Goal: Task Accomplishment & Management: Manage account settings

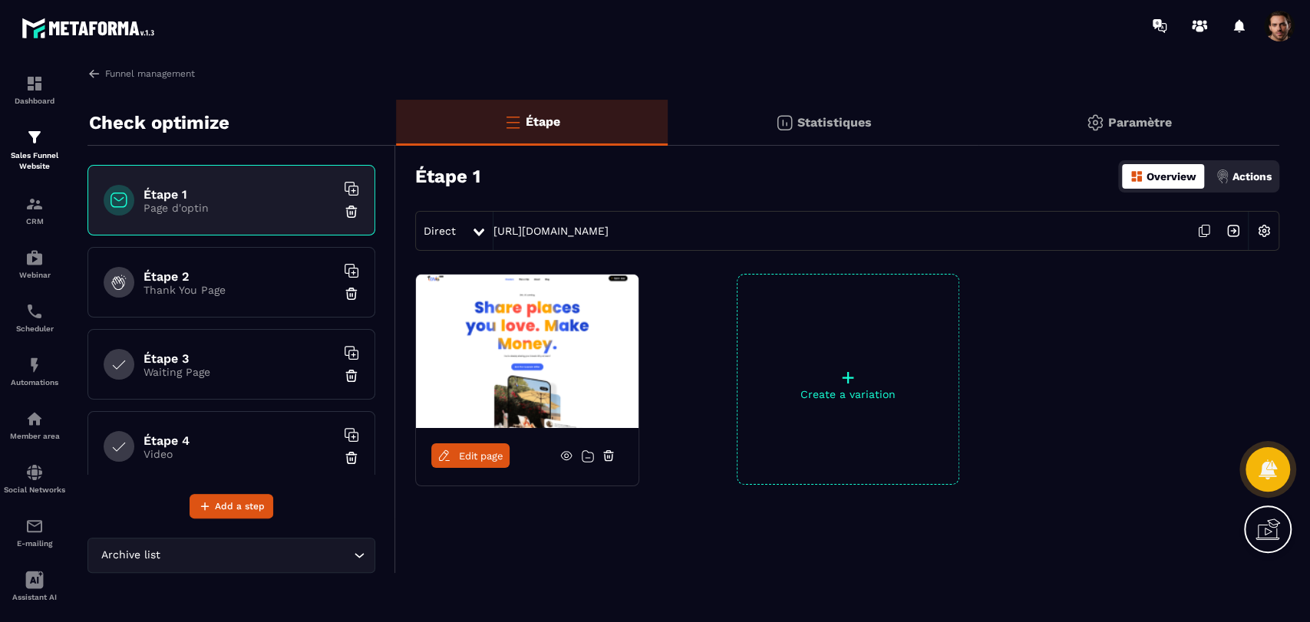
click at [833, 116] on p "Statistiques" at bounding box center [834, 122] width 74 height 15
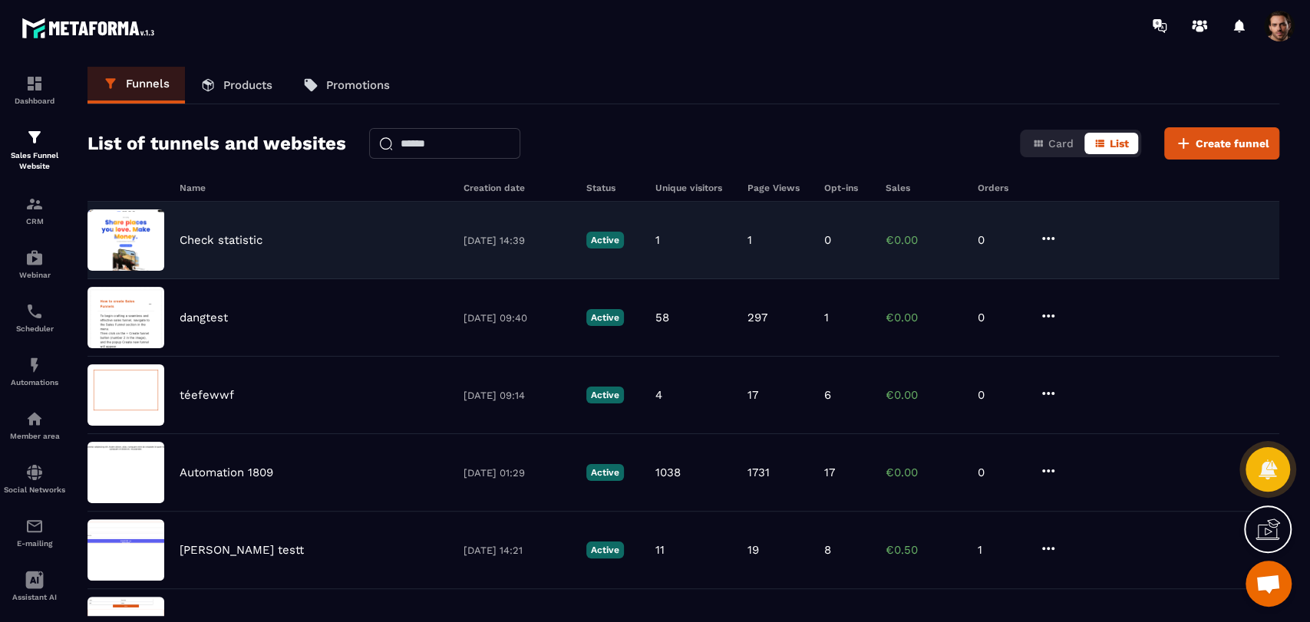
click at [1037, 237] on div "Check statistic 03/10/2025 14:39 Active 1 1 0 €0.00 0" at bounding box center [683, 241] width 1192 height 78
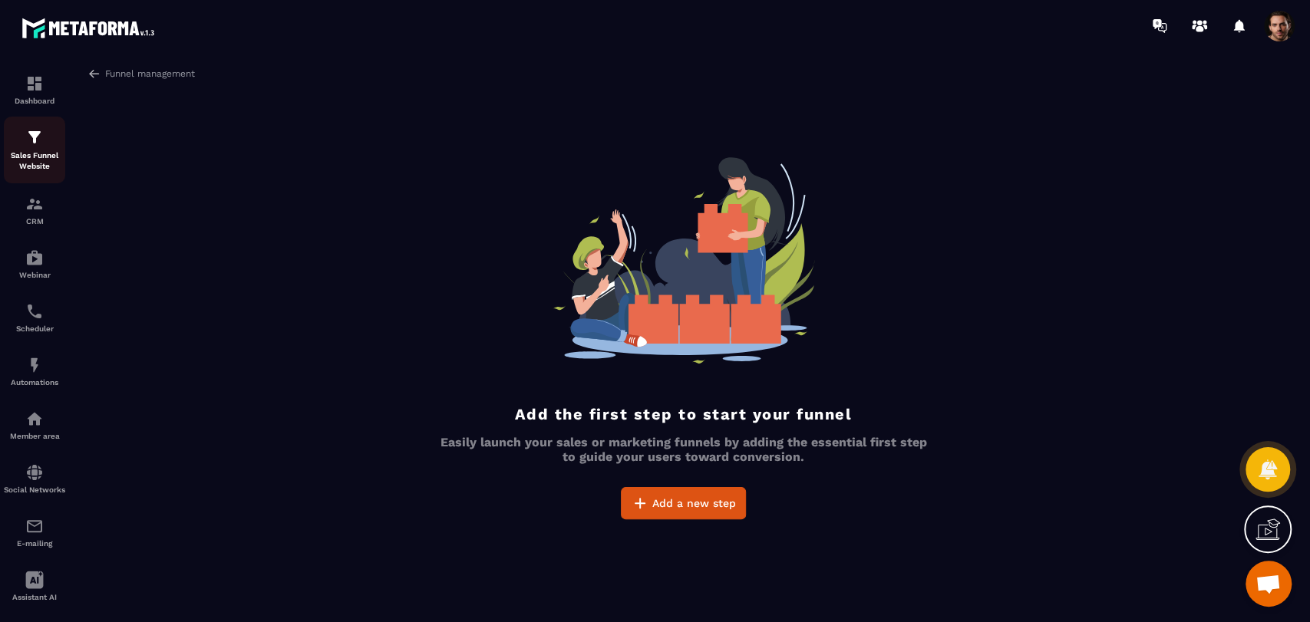
click at [39, 146] on img at bounding box center [34, 137] width 18 height 18
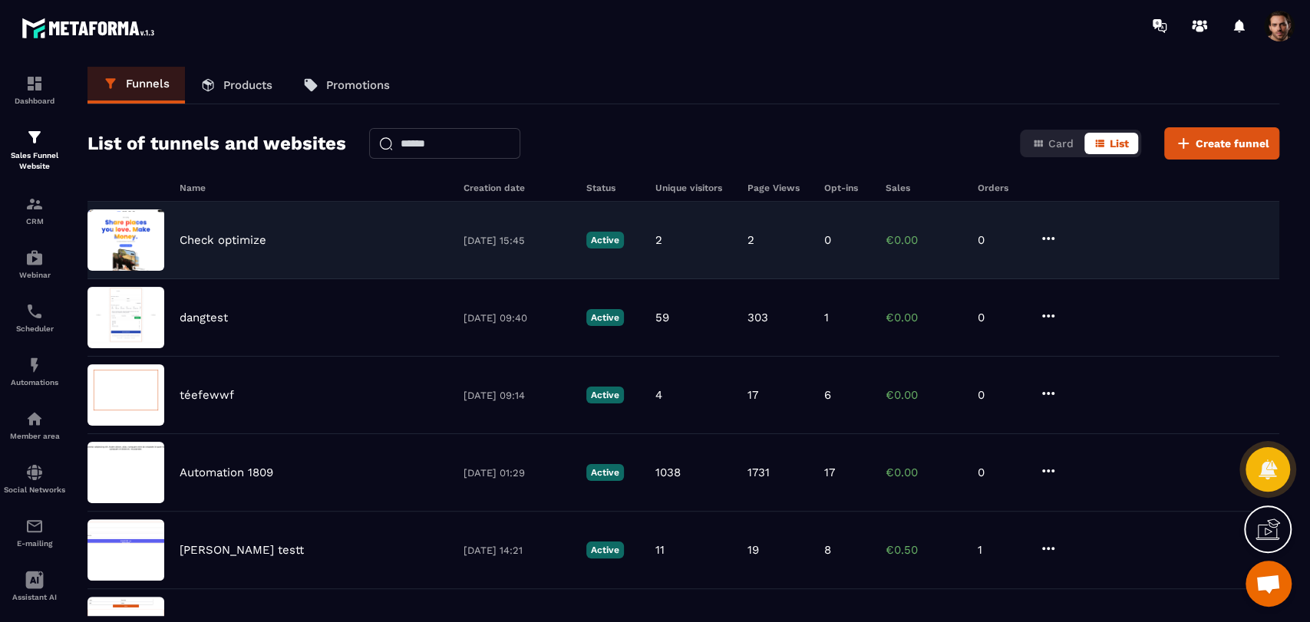
click at [799, 252] on div "Check optimize 03/10/2025 15:45 Active 2 2 0 €0.00 0" at bounding box center [683, 241] width 1192 height 78
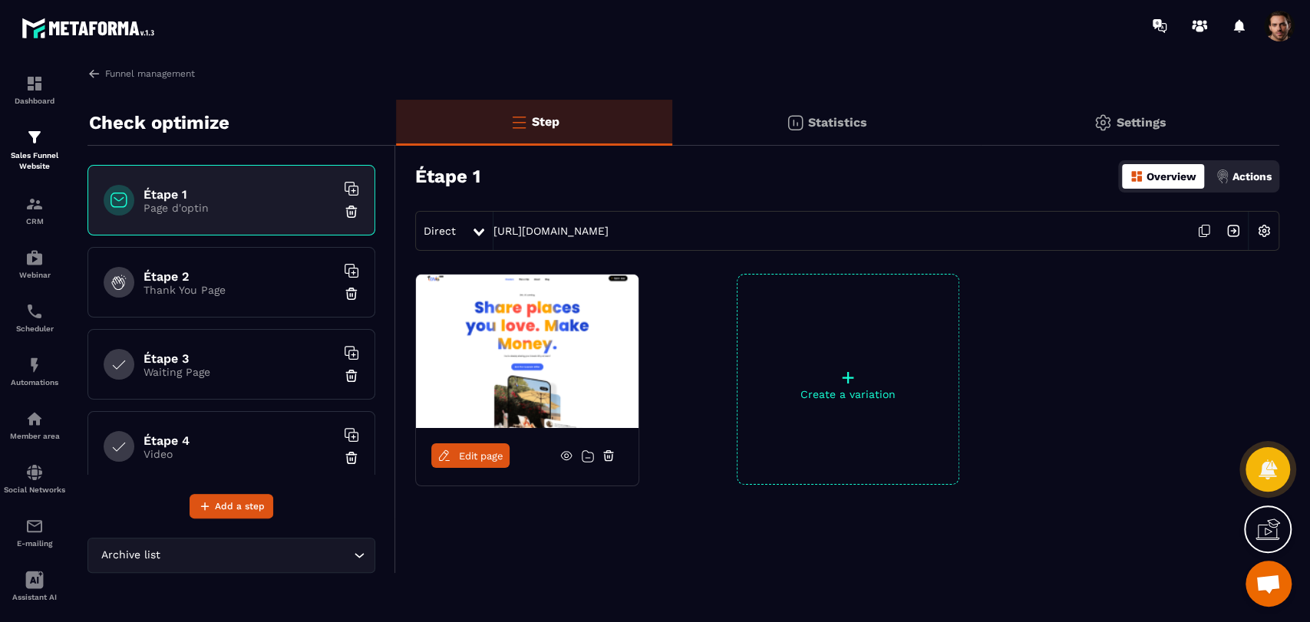
click at [814, 125] on p "Statistics" at bounding box center [837, 122] width 59 height 15
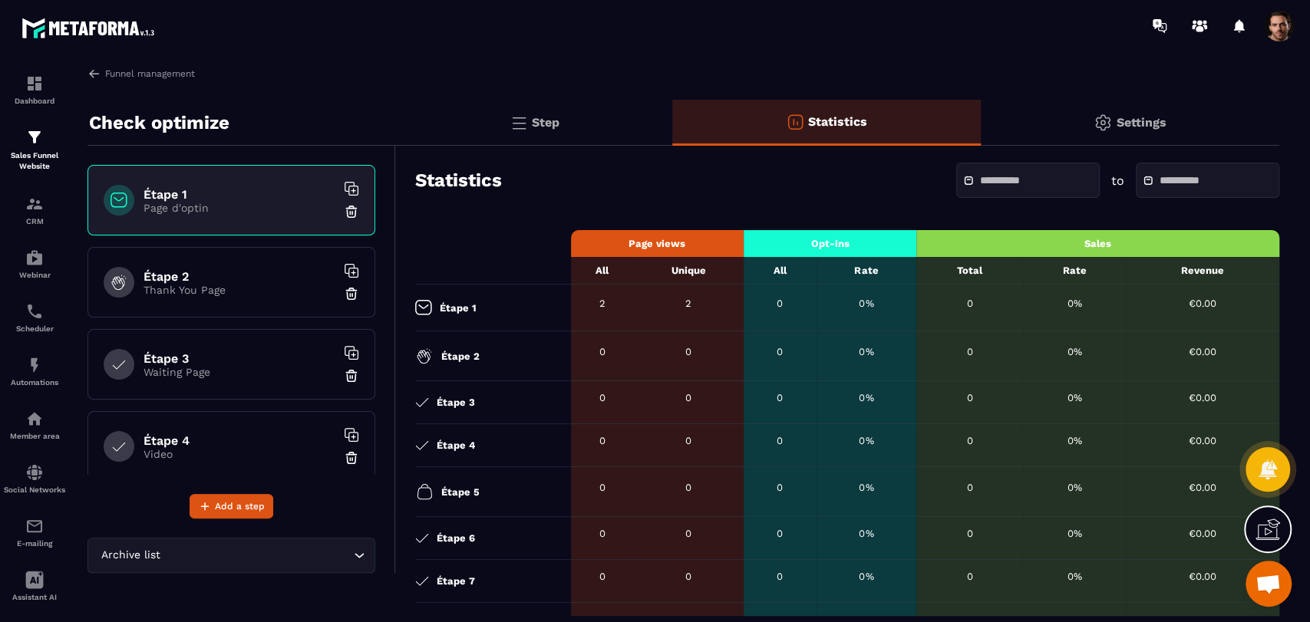
drag, startPoint x: 269, startPoint y: 278, endPoint x: 205, endPoint y: 308, distance: 70.7
click at [269, 278] on h6 "Étape 2" at bounding box center [239, 276] width 192 height 15
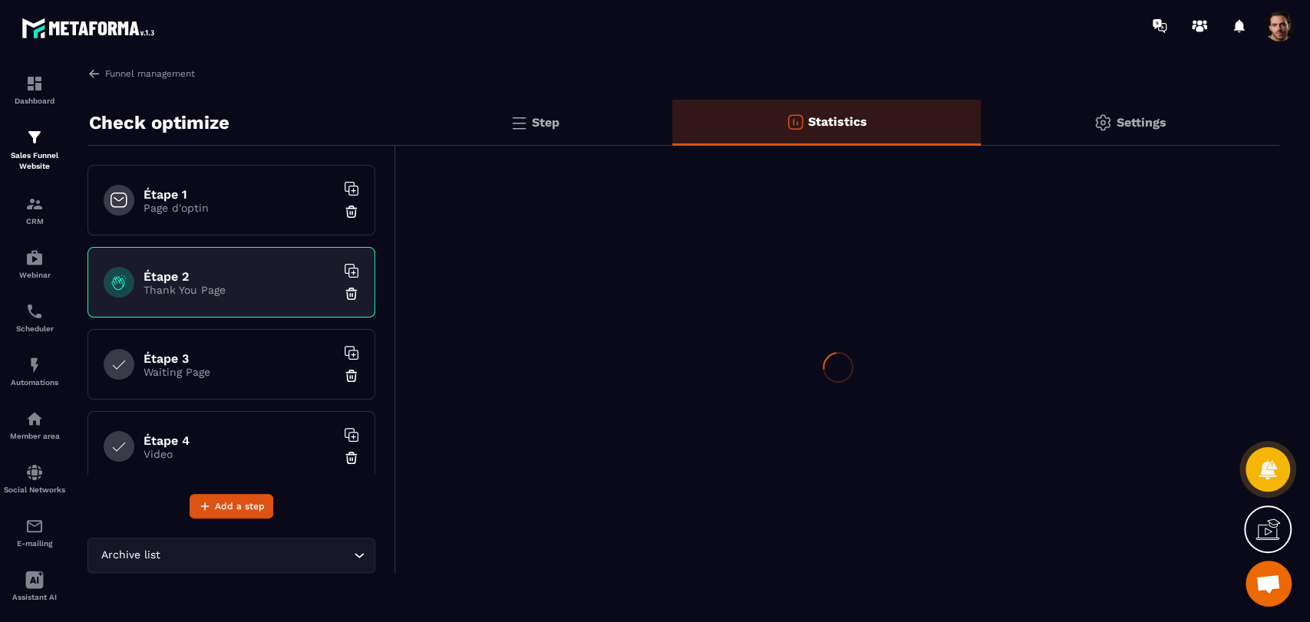
click at [205, 308] on div "Étape 2 Thank You Page" at bounding box center [231, 282] width 288 height 71
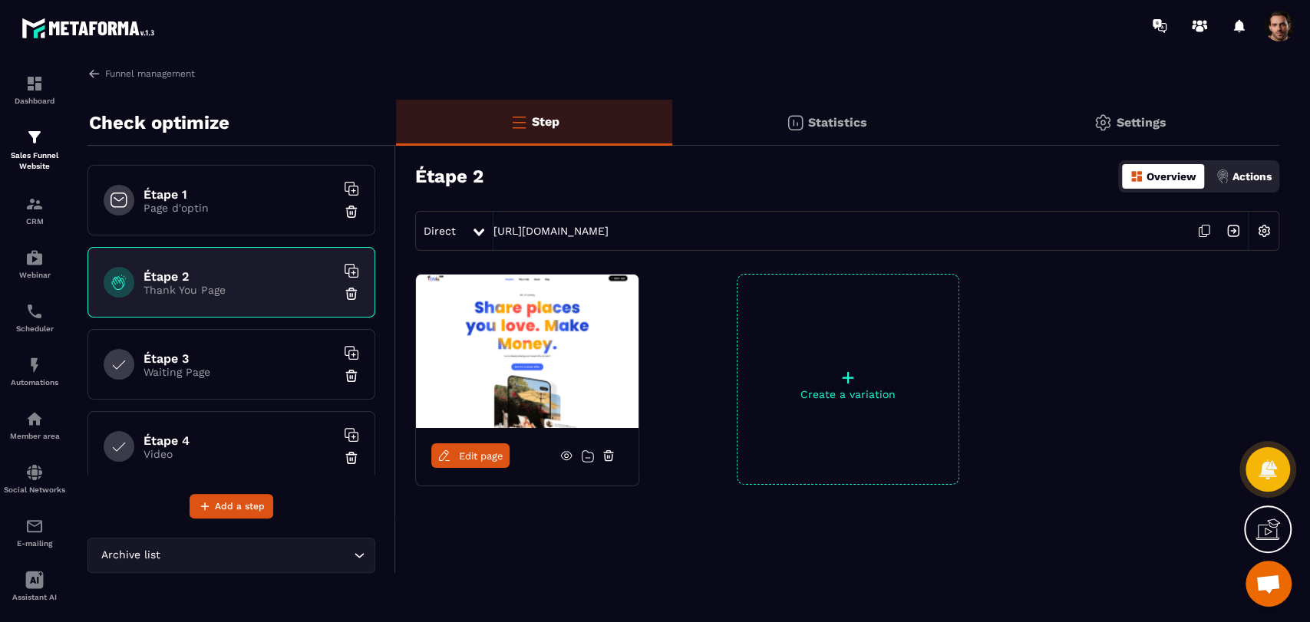
click at [821, 120] on p "Statistics" at bounding box center [837, 122] width 59 height 15
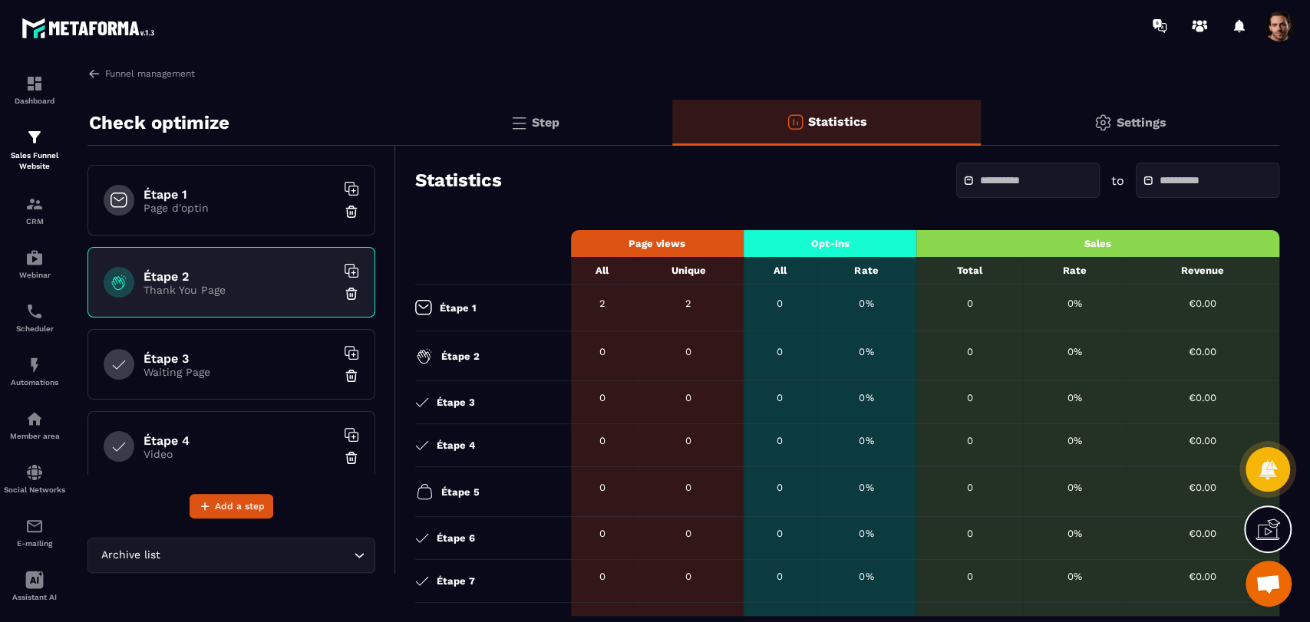
click at [503, 135] on div "Step" at bounding box center [534, 123] width 276 height 46
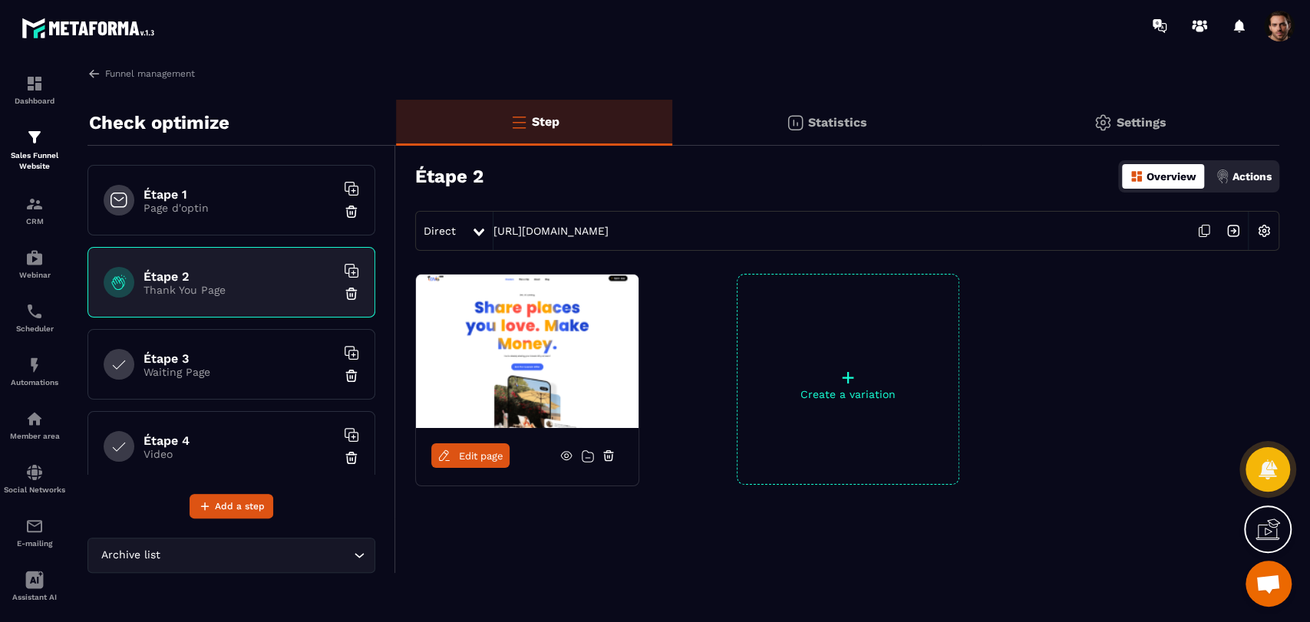
click at [1205, 233] on icon at bounding box center [1203, 230] width 29 height 29
click at [847, 131] on div "Statistics" at bounding box center [826, 123] width 308 height 46
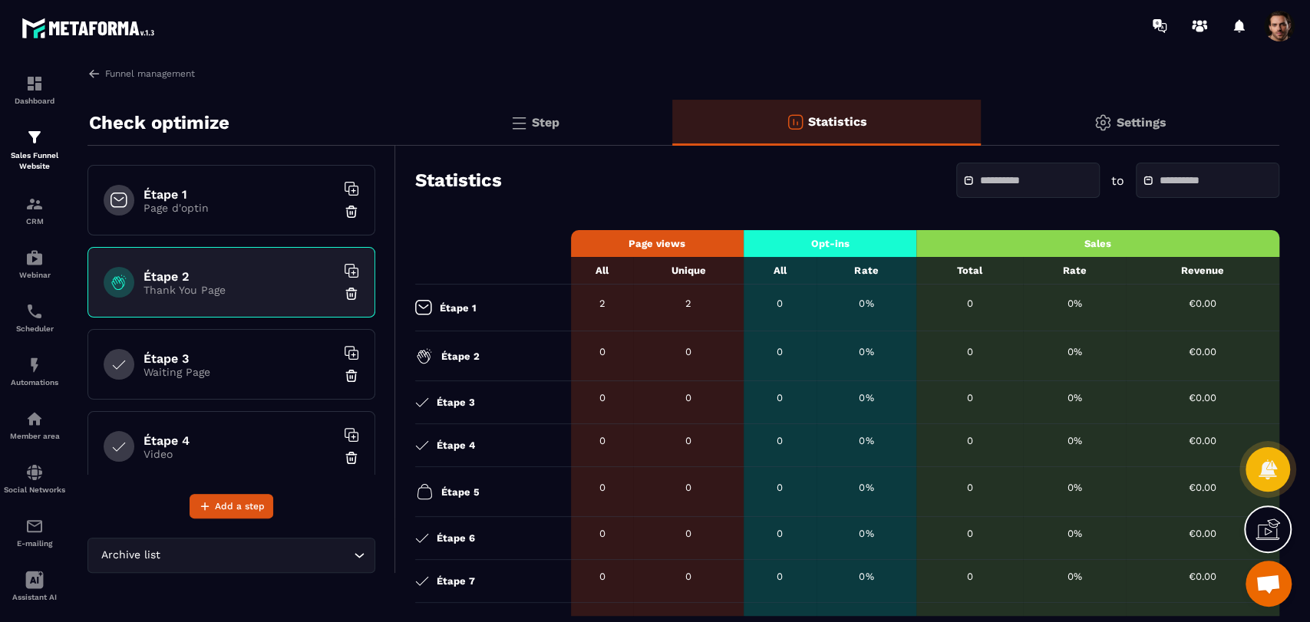
click at [559, 127] on div "Step" at bounding box center [534, 123] width 276 height 46
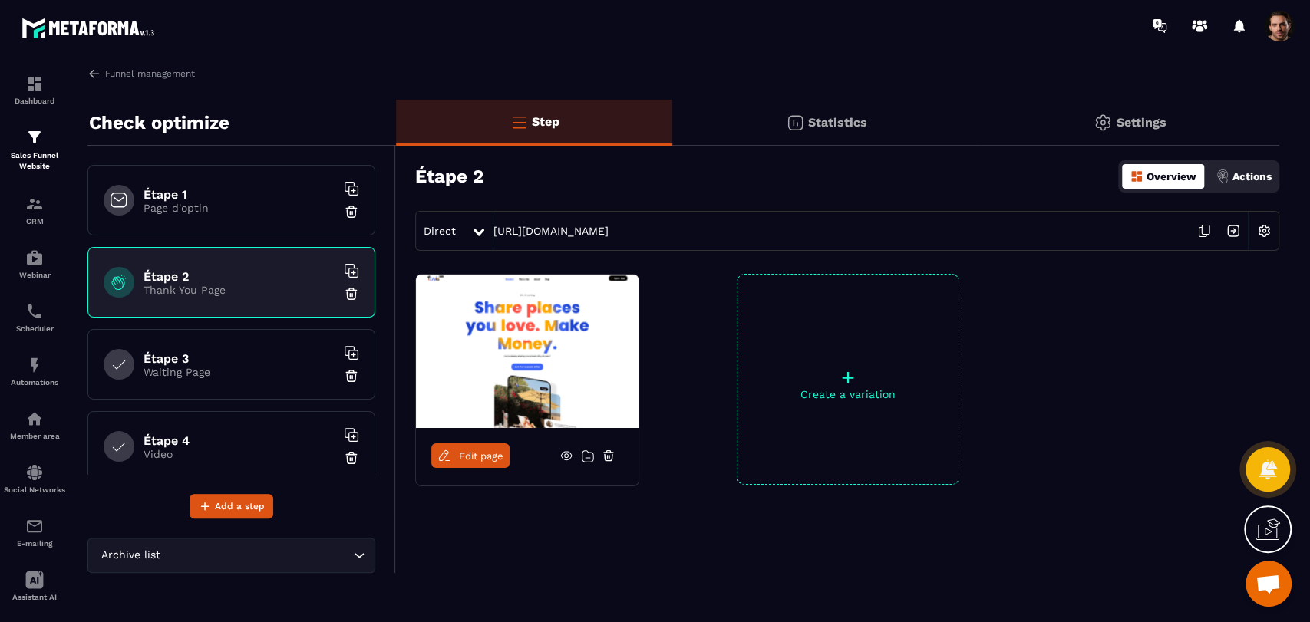
click at [480, 231] on icon at bounding box center [478, 233] width 11 height 8
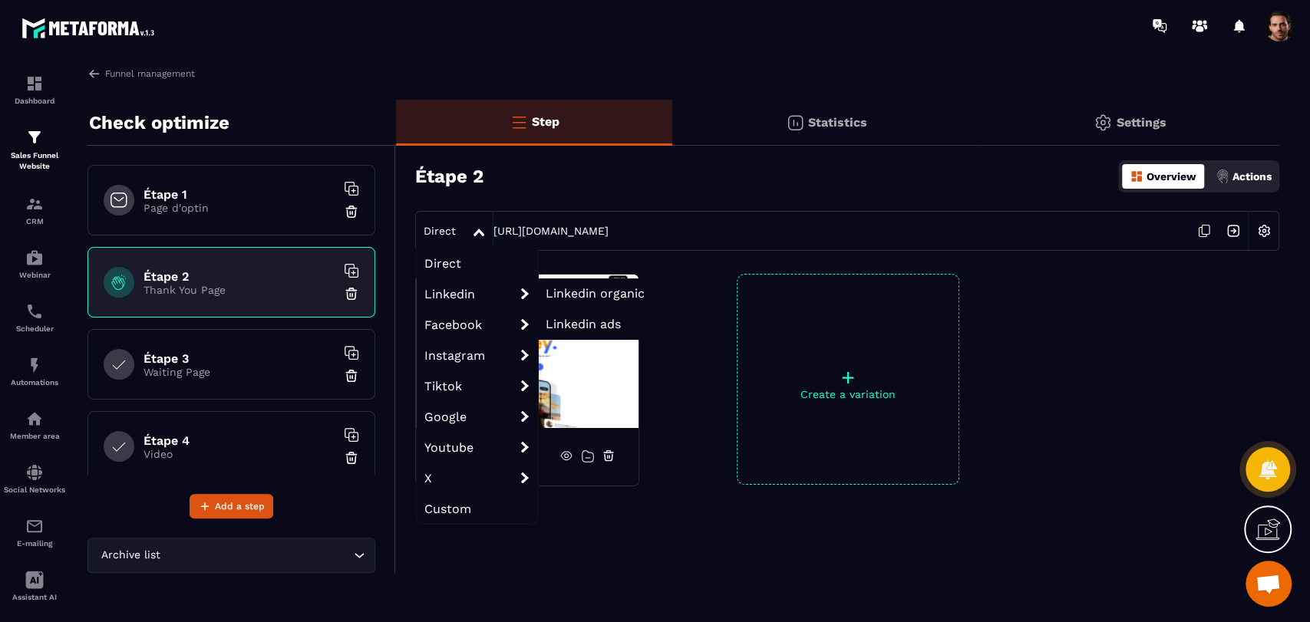
click at [555, 295] on span "Linkedin organic" at bounding box center [595, 293] width 99 height 15
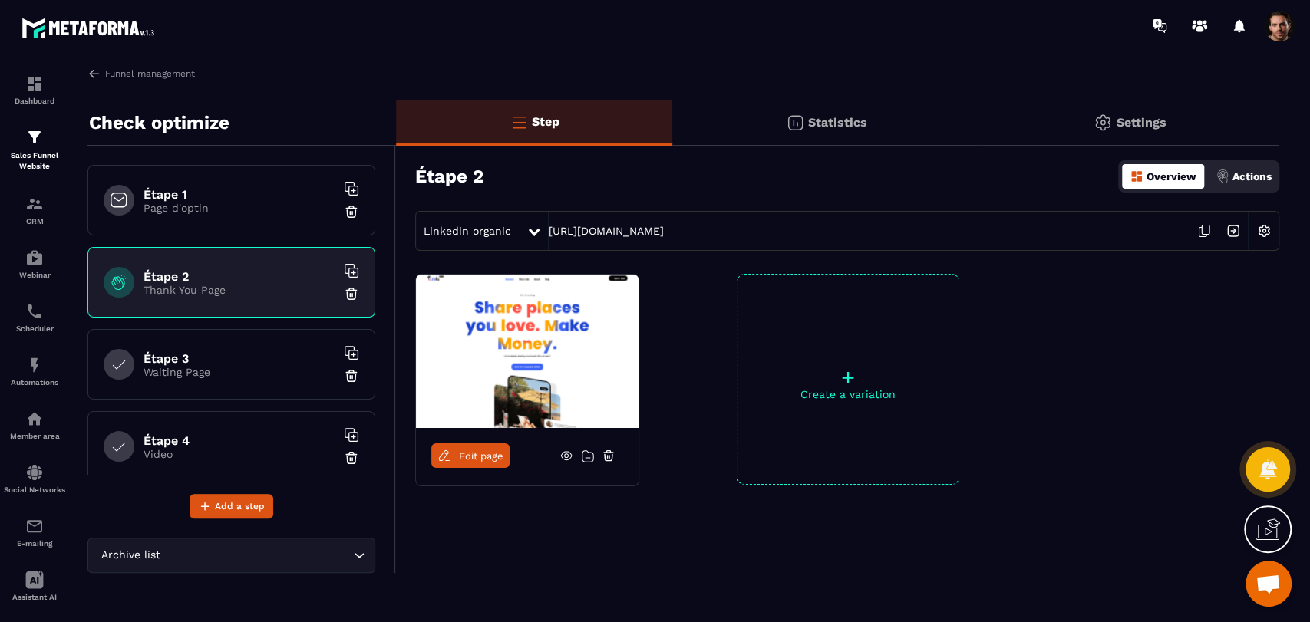
click at [1203, 239] on icon at bounding box center [1203, 230] width 29 height 29
click at [842, 129] on p "Statistics" at bounding box center [837, 122] width 59 height 15
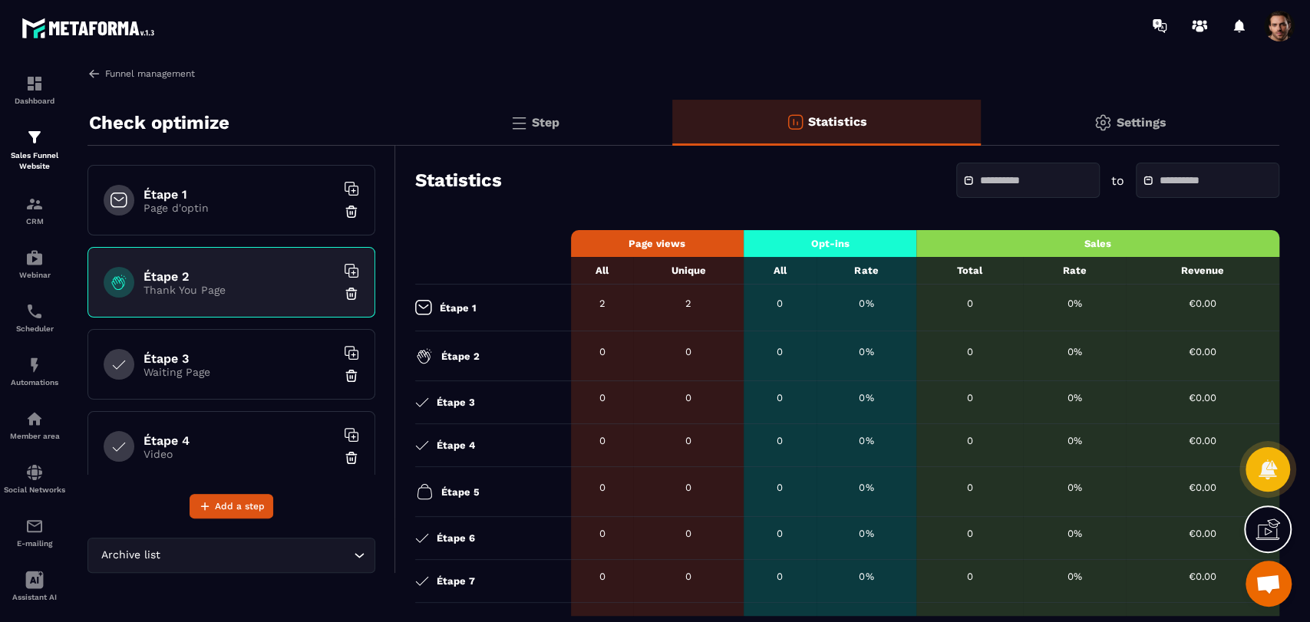
click at [96, 79] on img at bounding box center [94, 74] width 14 height 14
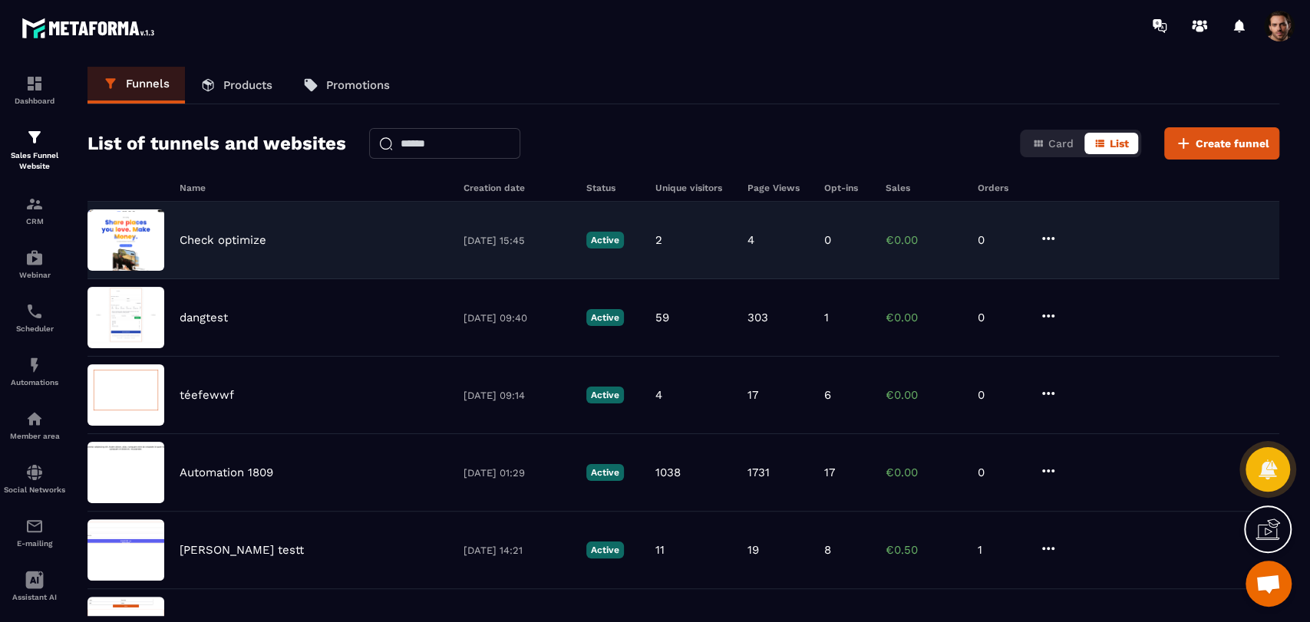
click at [897, 258] on div "Check optimize 03/10/2025 15:45 Active 2 4 0 €0.00 0" at bounding box center [683, 241] width 1192 height 78
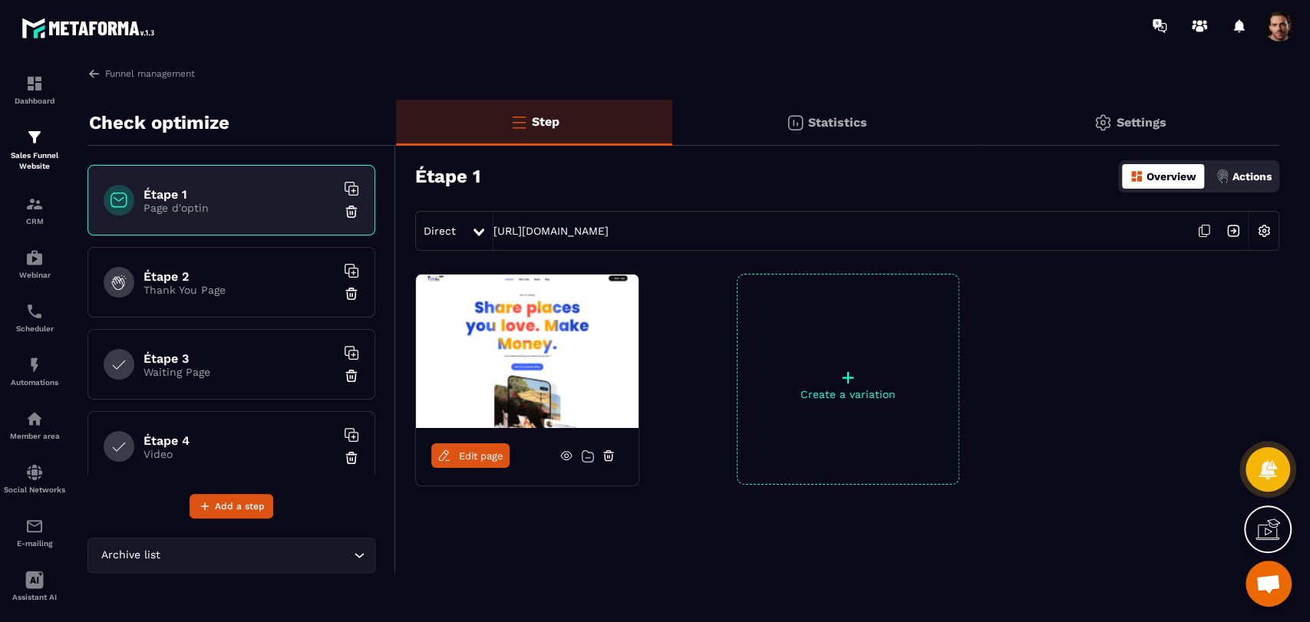
click at [853, 120] on p "Statistics" at bounding box center [837, 122] width 59 height 15
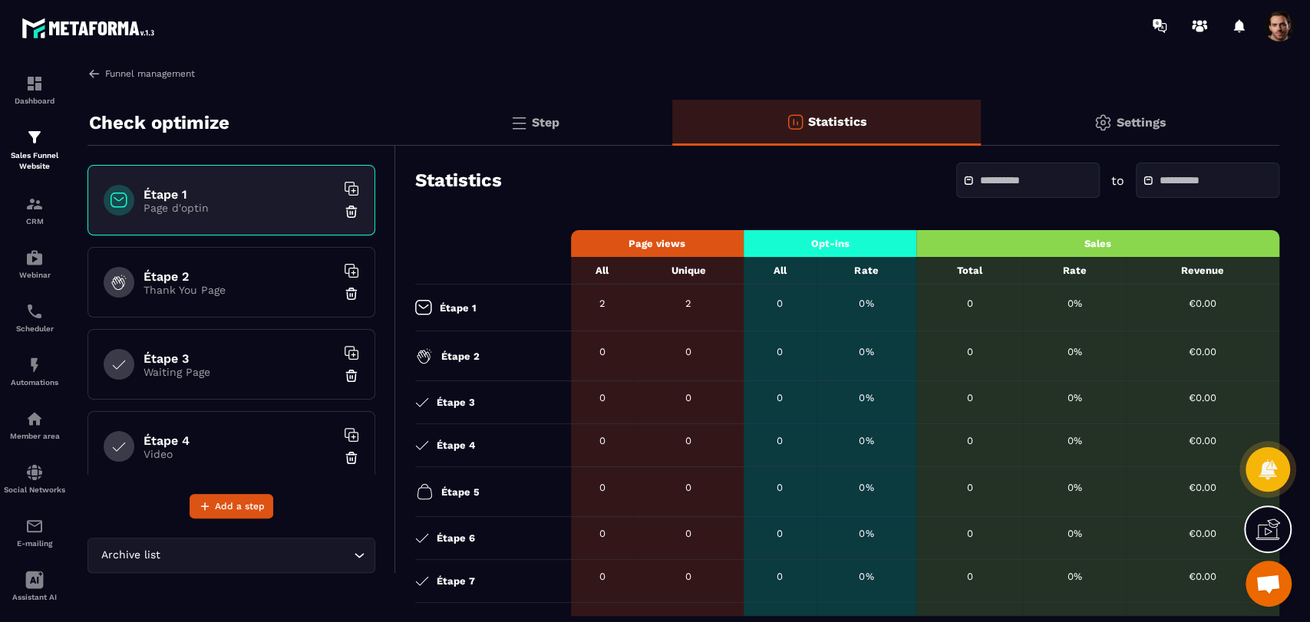
click at [98, 79] on img at bounding box center [94, 74] width 14 height 14
